Goal: Task Accomplishment & Management: Complete application form

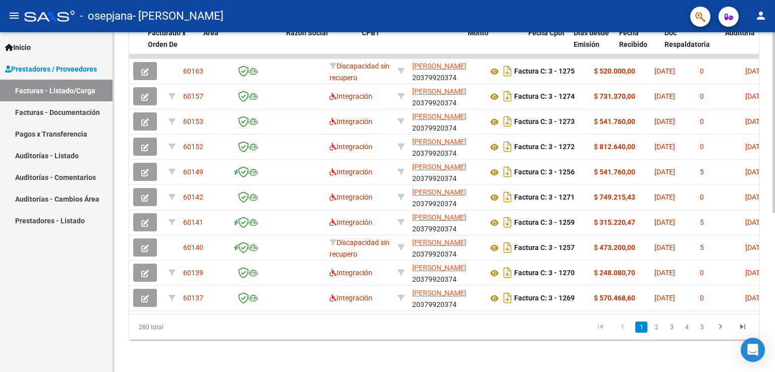
scroll to position [0, 166]
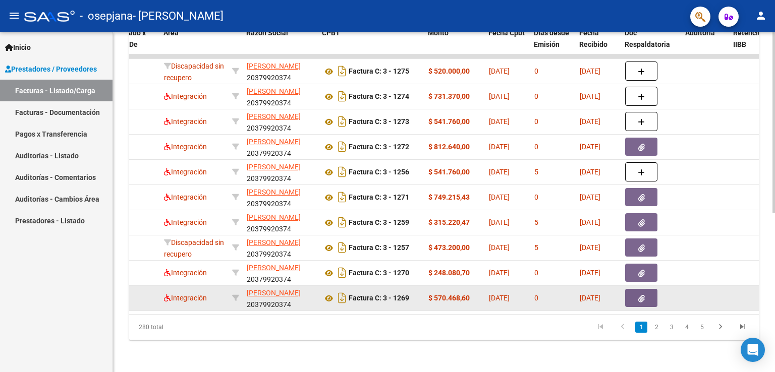
click at [454, 295] on div "$ 570.468,60" at bounding box center [454, 299] width 52 height 12
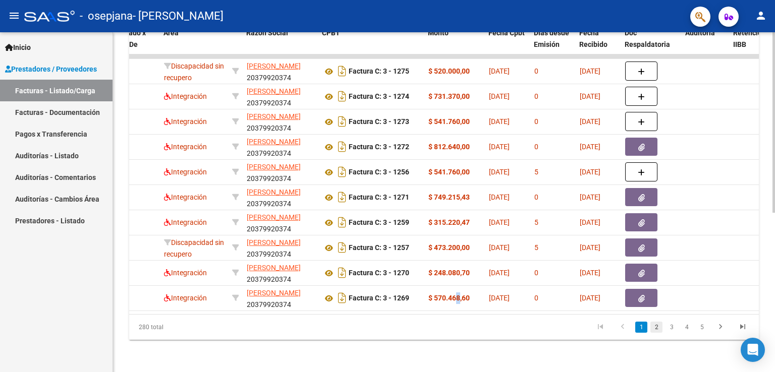
click at [653, 329] on link "2" at bounding box center [657, 327] width 12 height 11
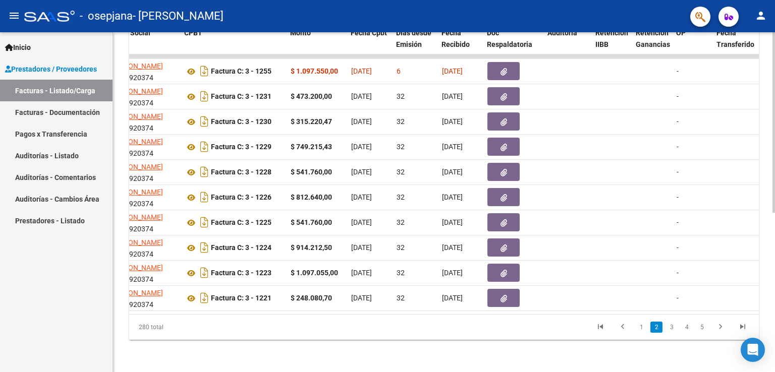
scroll to position [0, 269]
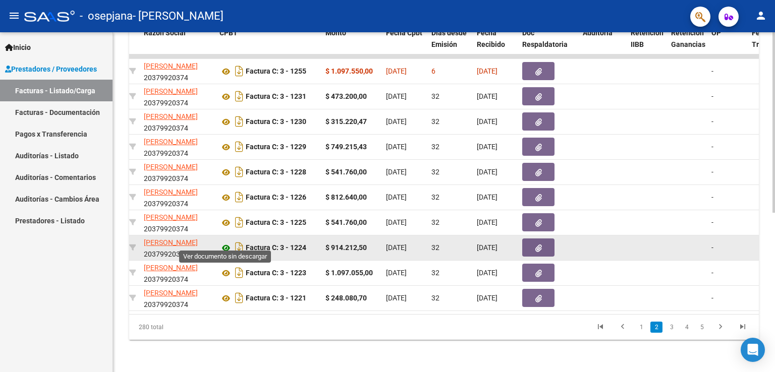
click at [226, 242] on icon at bounding box center [226, 248] width 13 height 12
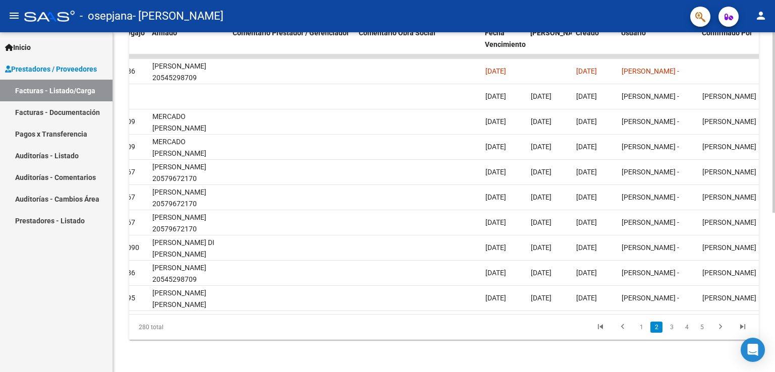
scroll to position [0, 1498]
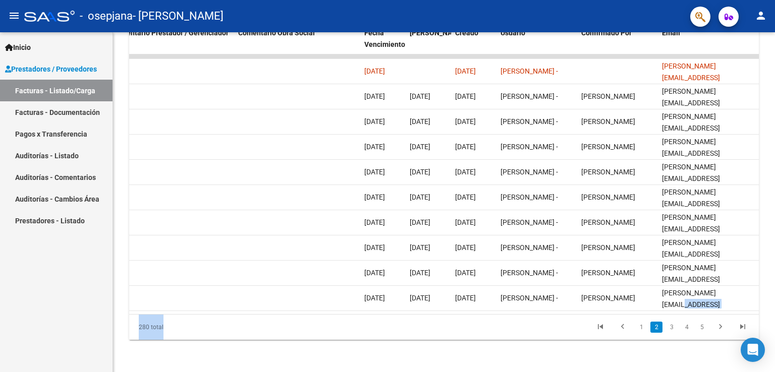
drag, startPoint x: 737, startPoint y: 296, endPoint x: 535, endPoint y: 318, distance: 202.5
click at [535, 318] on div "ID CAE Facturado x Orden De Area Razón Social CPBT Monto Fecha Cpbt Días desde …" at bounding box center [444, 181] width 630 height 318
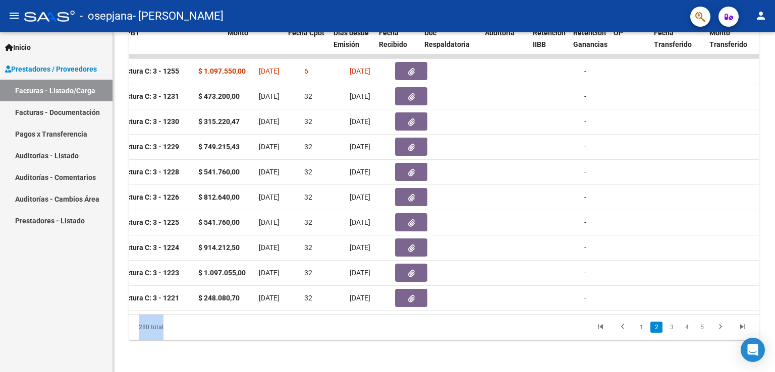
scroll to position [0, 366]
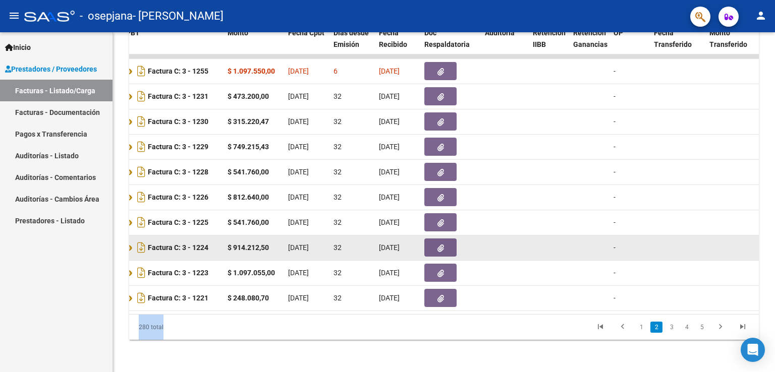
click at [439, 245] on icon "button" at bounding box center [441, 249] width 7 height 8
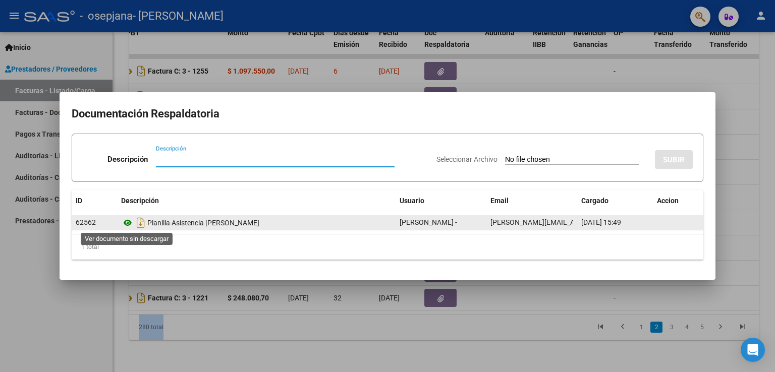
click at [129, 220] on icon at bounding box center [127, 223] width 13 height 12
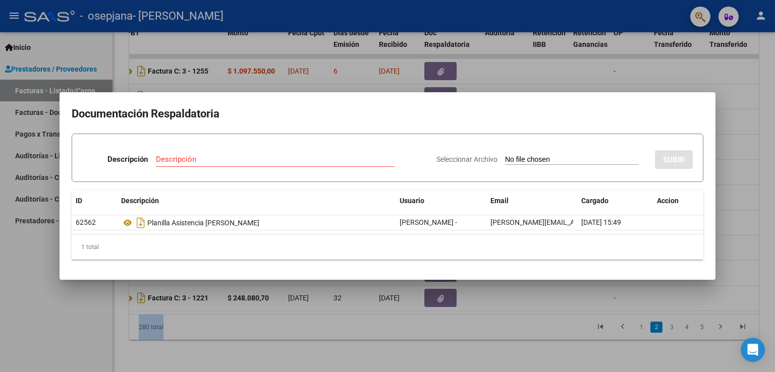
click at [670, 80] on div at bounding box center [387, 186] width 775 height 372
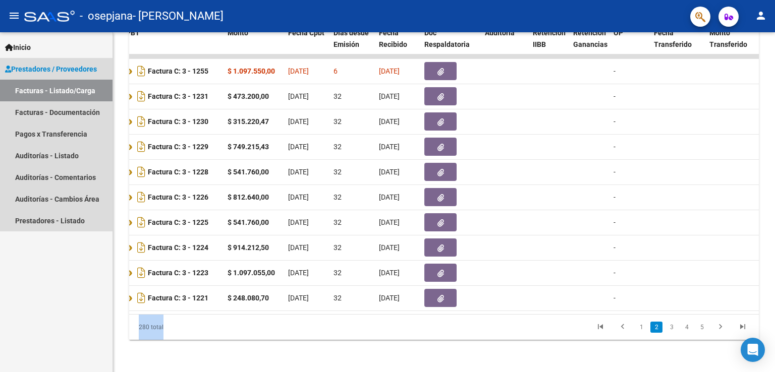
click at [83, 90] on link "Facturas - Listado/Carga" at bounding box center [56, 91] width 113 height 22
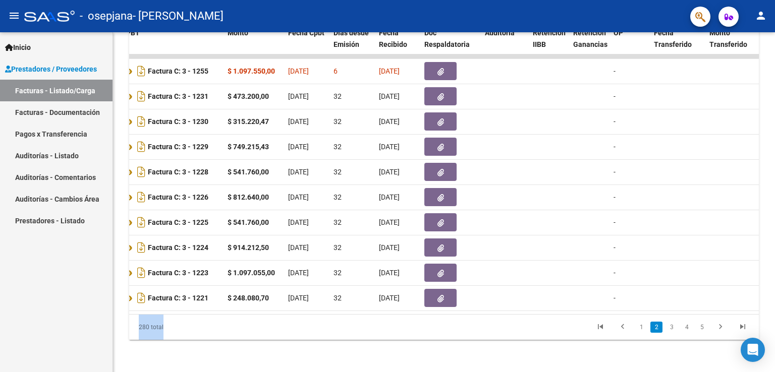
click at [55, 118] on link "Facturas - Documentación" at bounding box center [56, 112] width 113 height 22
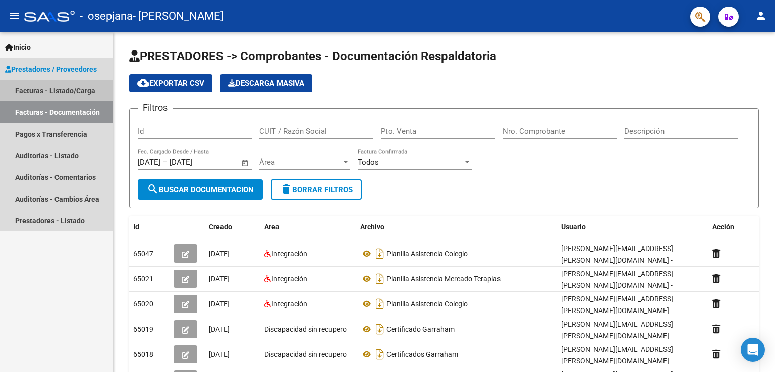
click at [69, 94] on link "Facturas - Listado/Carga" at bounding box center [56, 91] width 113 height 22
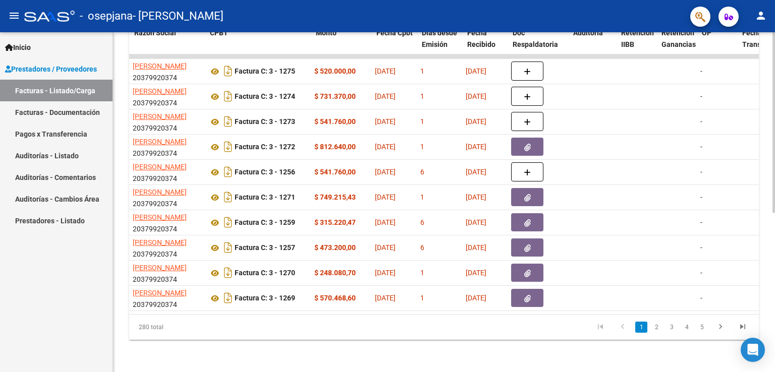
scroll to position [0, 278]
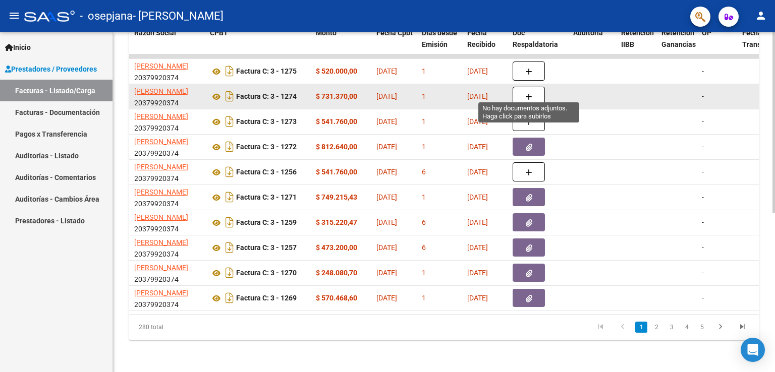
click at [516, 87] on button "button" at bounding box center [529, 96] width 32 height 19
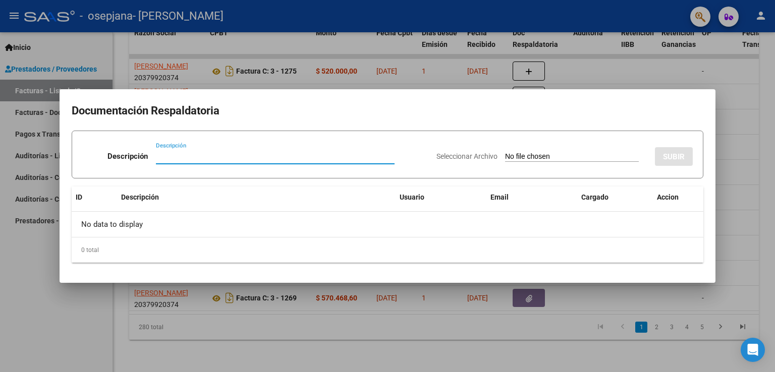
click at [188, 155] on input "Descripción" at bounding box center [275, 156] width 239 height 9
type input "Planilla asistencia [PERSON_NAME]"
click at [546, 153] on input "Seleccionar Archivo" at bounding box center [572, 157] width 134 height 10
type input "C:\fakepath\WhatsApp Image [DATE] 00.34.16.jpeg"
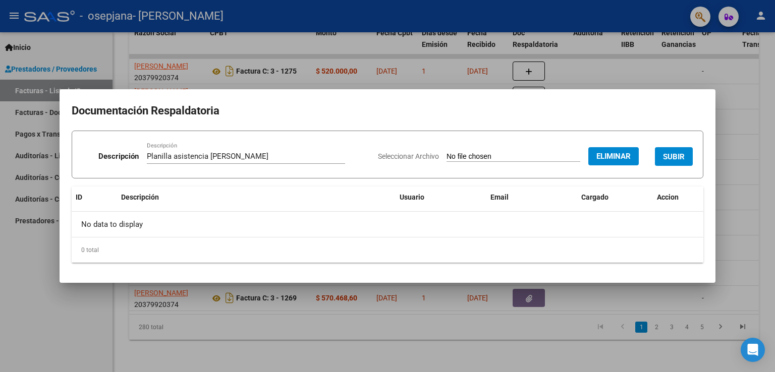
click at [680, 156] on span "SUBIR" at bounding box center [674, 156] width 22 height 9
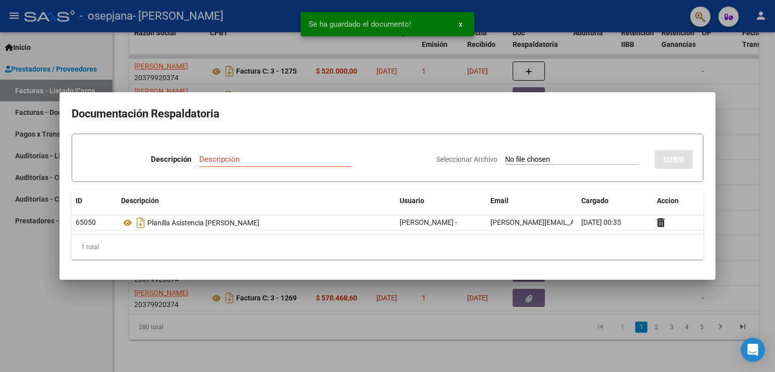
drag, startPoint x: 453, startPoint y: 53, endPoint x: 459, endPoint y: 65, distance: 13.1
click at [456, 57] on div at bounding box center [387, 186] width 775 height 372
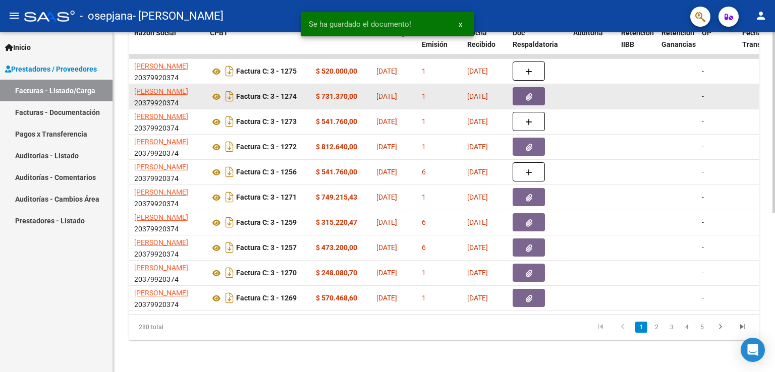
click at [526, 93] on icon "button" at bounding box center [529, 97] width 7 height 8
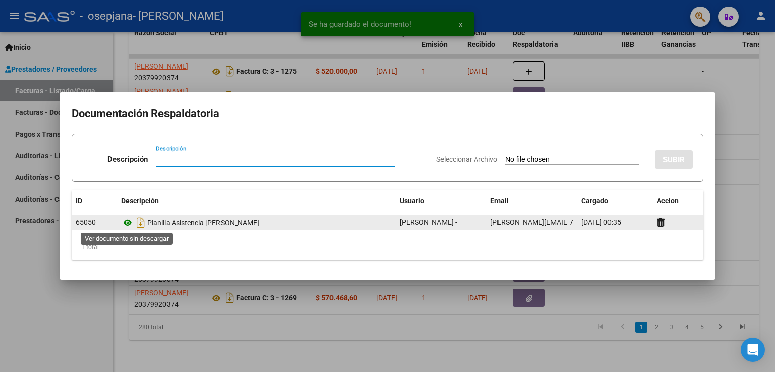
click at [125, 222] on icon at bounding box center [127, 223] width 13 height 12
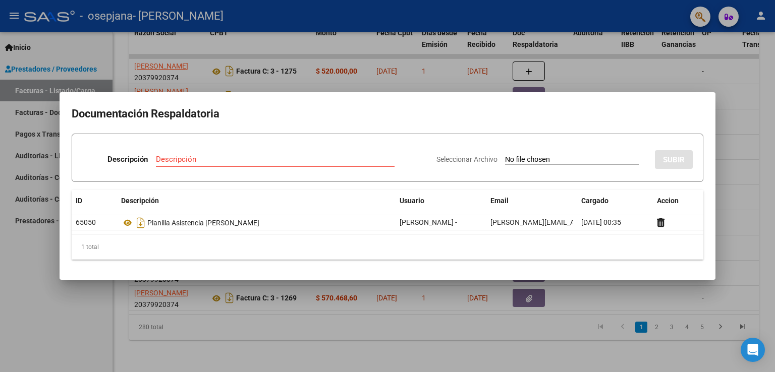
click at [496, 45] on div at bounding box center [387, 186] width 775 height 372
